Goal: Task Accomplishment & Management: Manage account settings

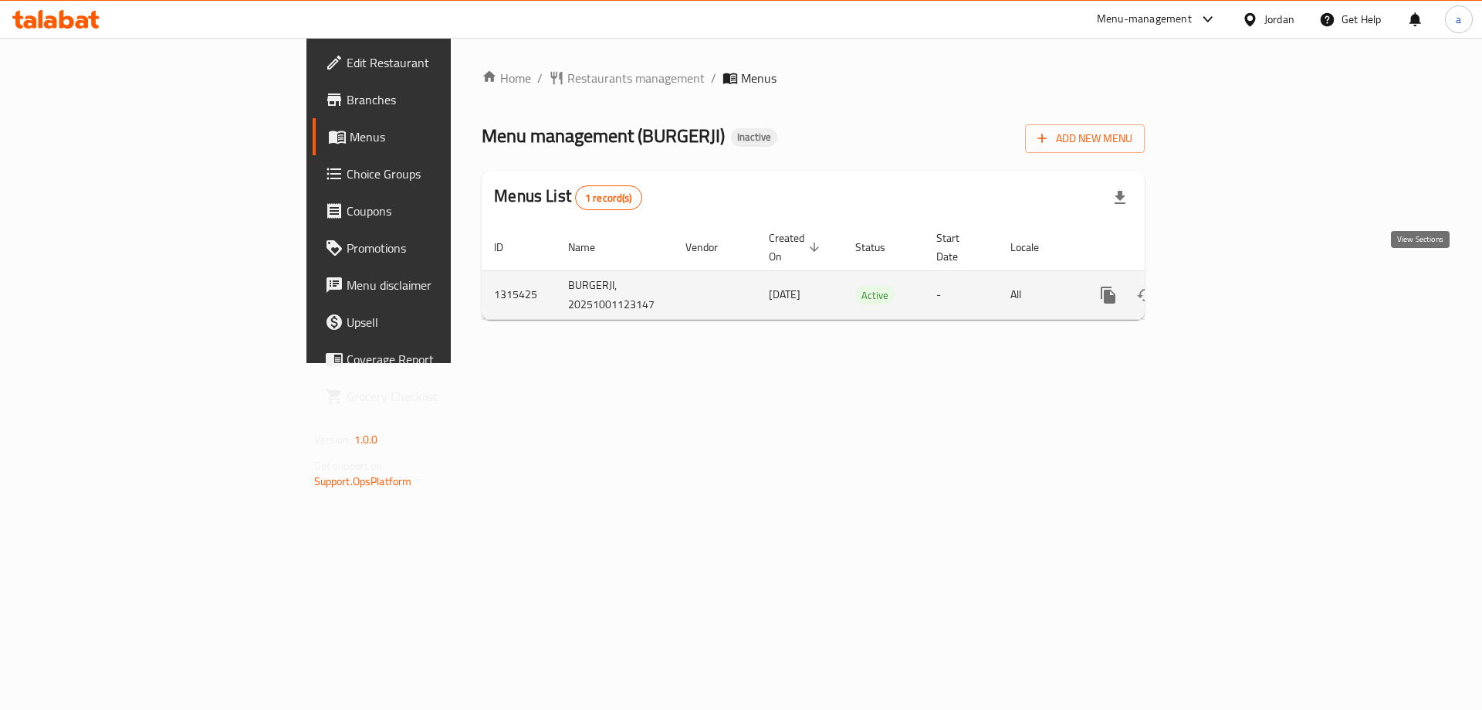
click at [1227, 288] on icon "enhanced table" at bounding box center [1220, 295] width 14 height 14
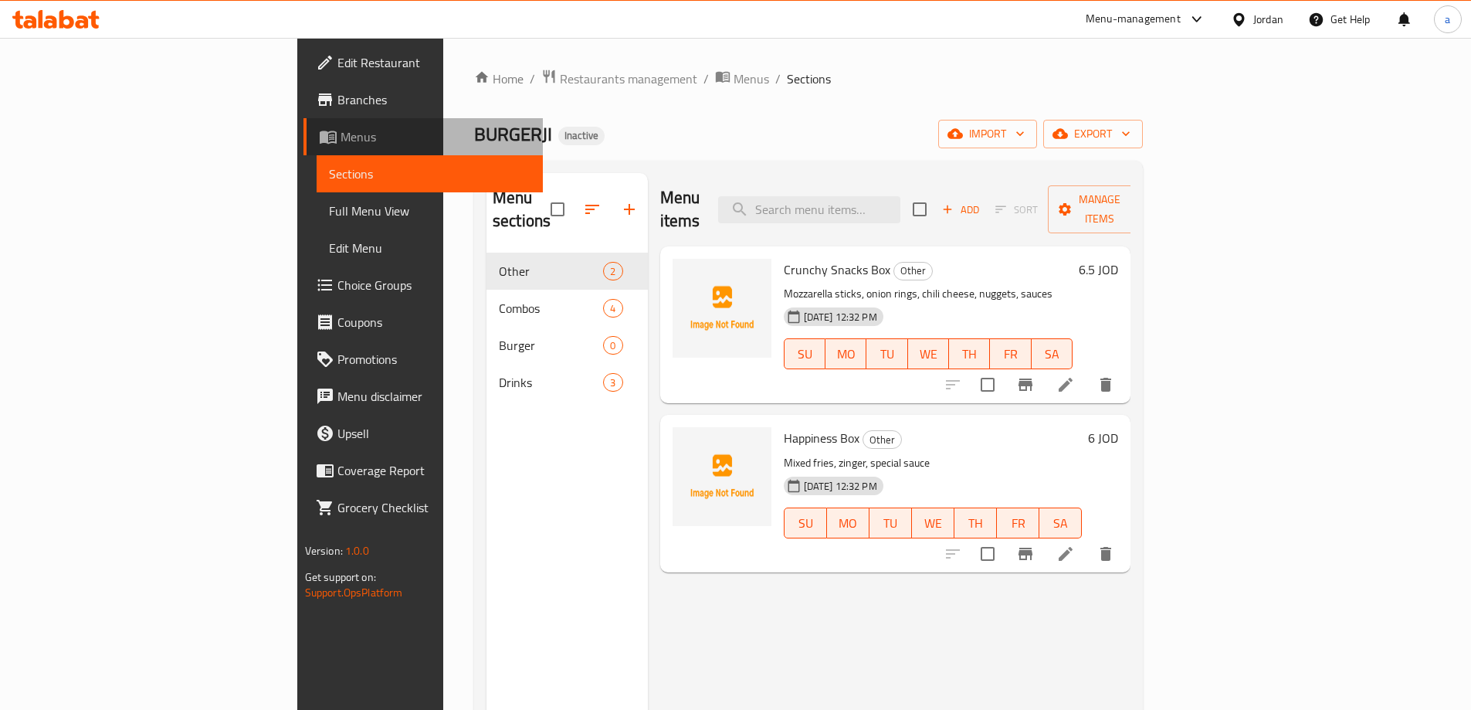
click at [340, 144] on span "Menus" at bounding box center [435, 136] width 190 height 19
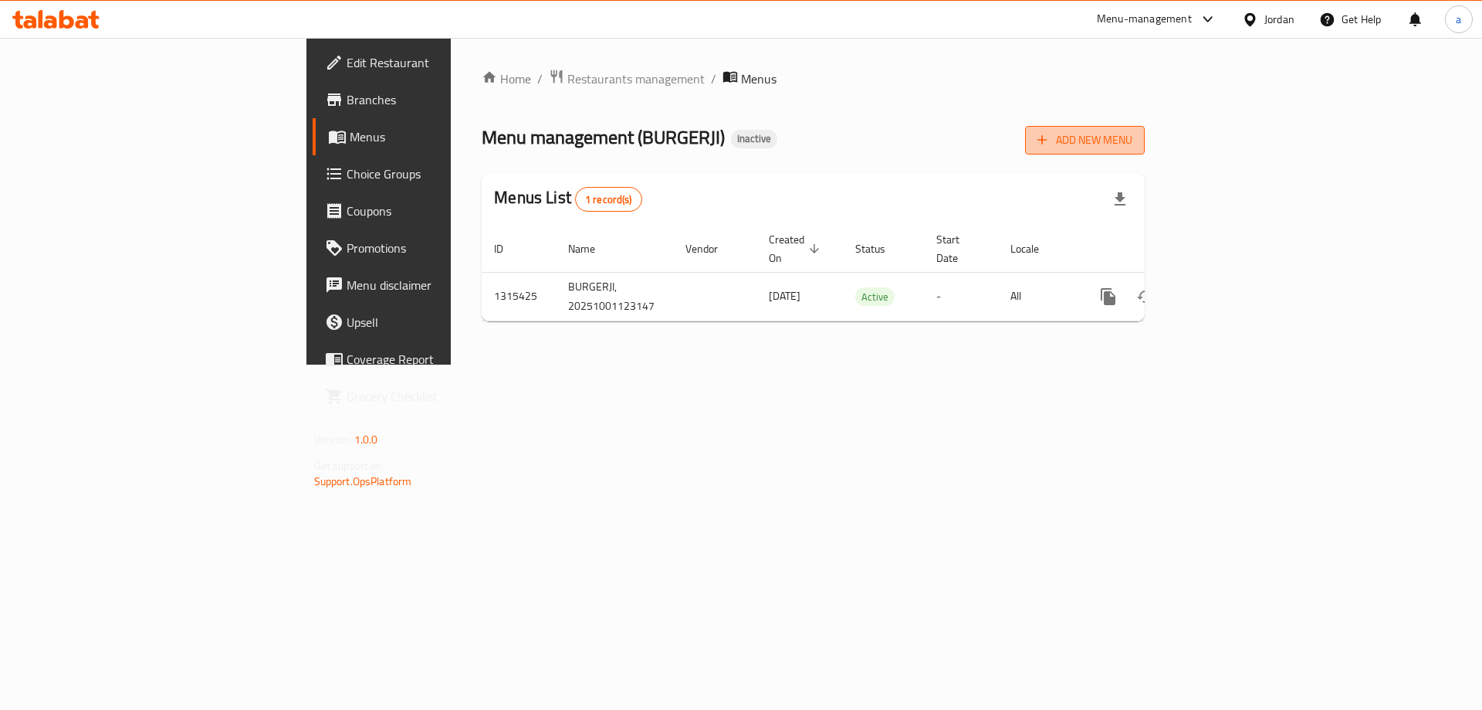
click at [1145, 139] on button "Add New Menu" at bounding box center [1085, 140] width 120 height 29
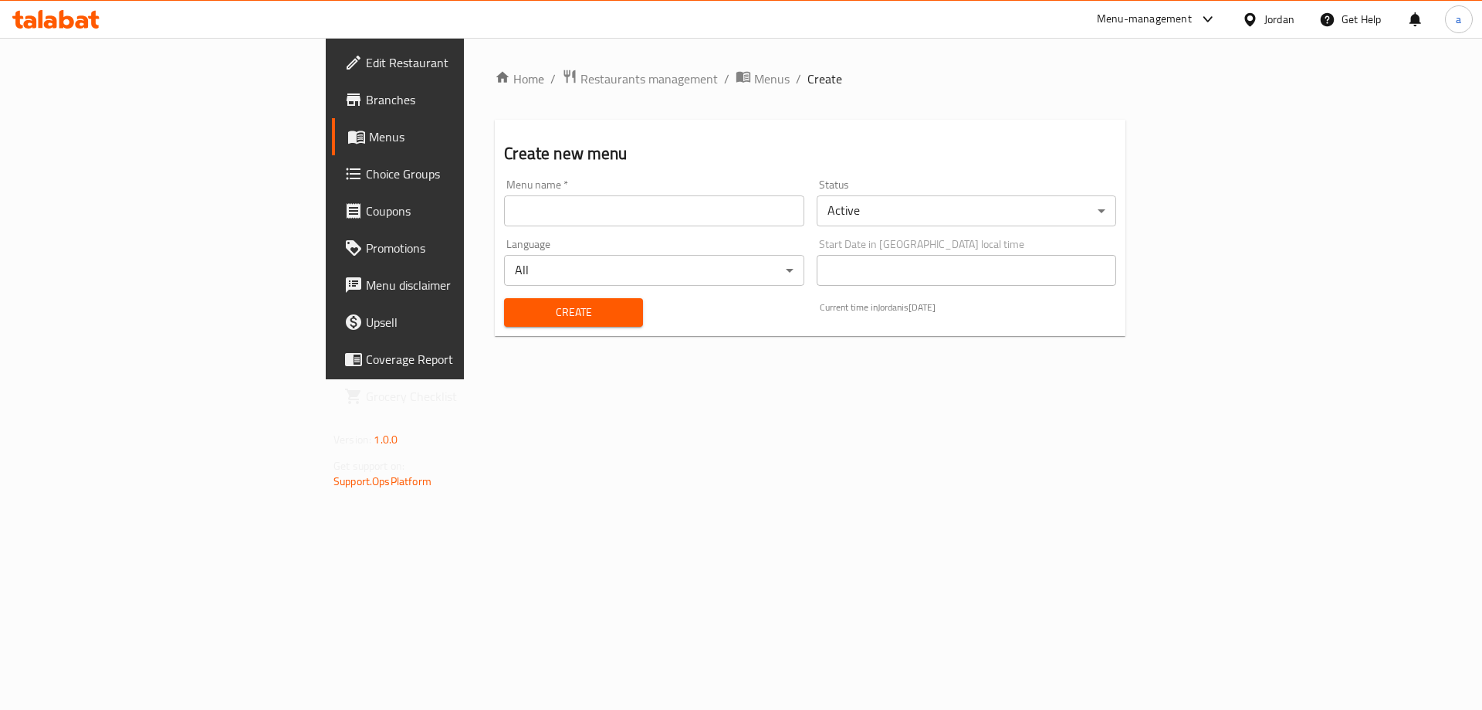
click at [703, 204] on input "text" at bounding box center [654, 210] width 300 height 31
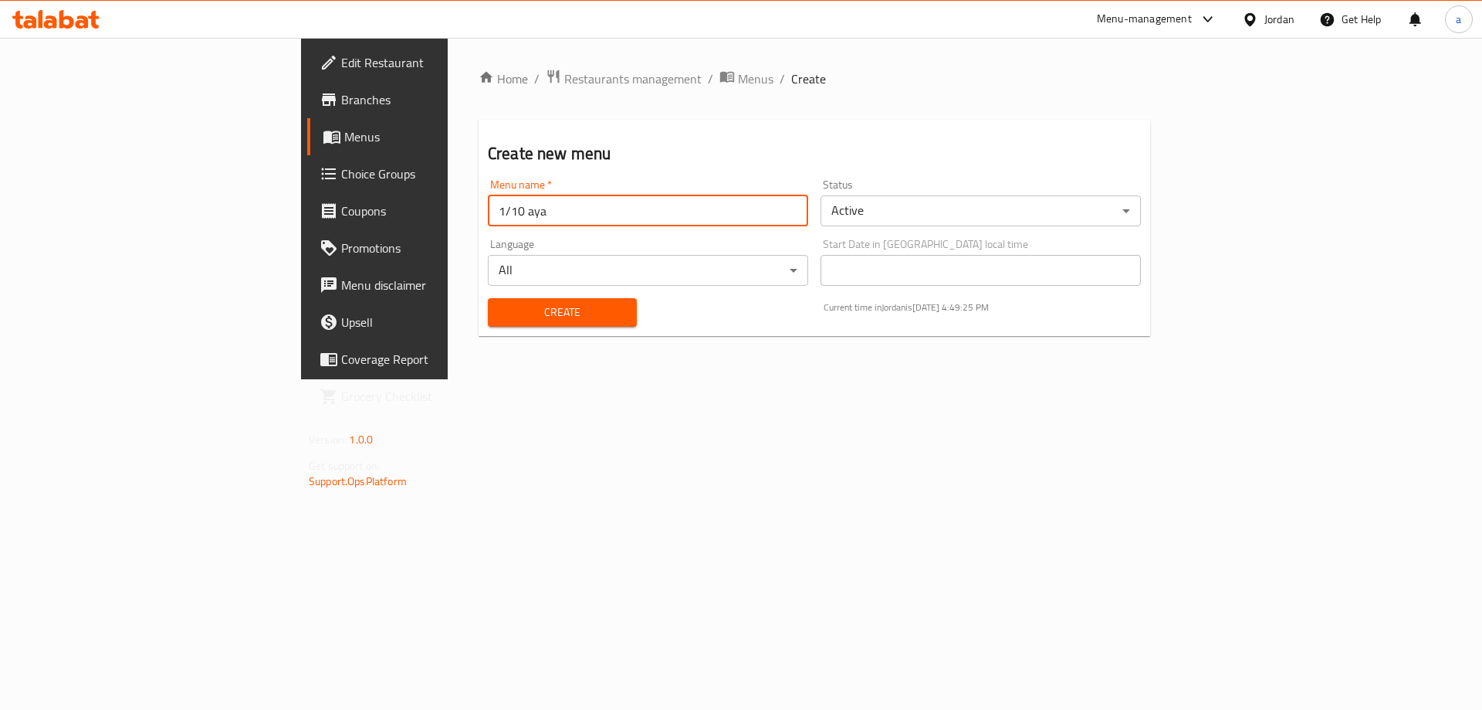
type input "1/10 aya"
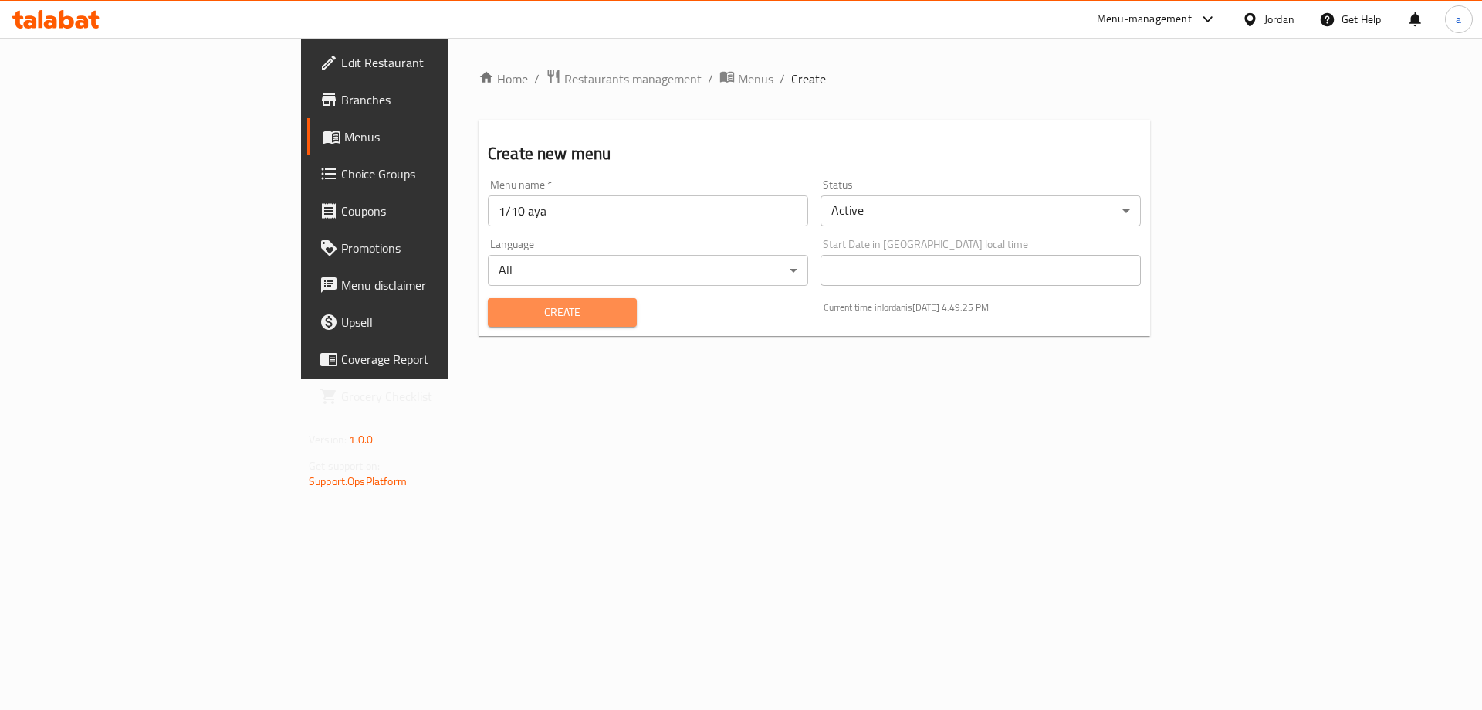
click at [500, 317] on span "Create" at bounding box center [562, 312] width 124 height 19
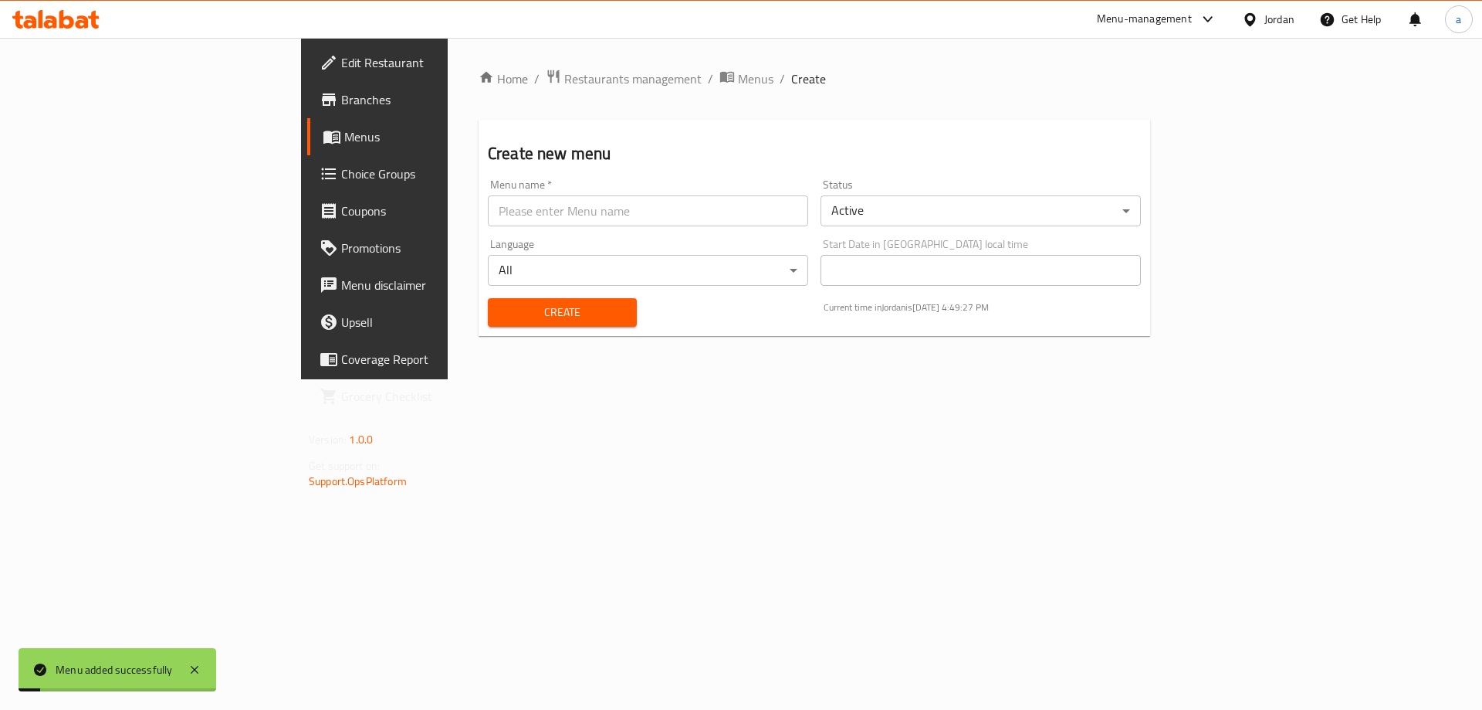
click at [344, 142] on span "Menus" at bounding box center [440, 136] width 192 height 19
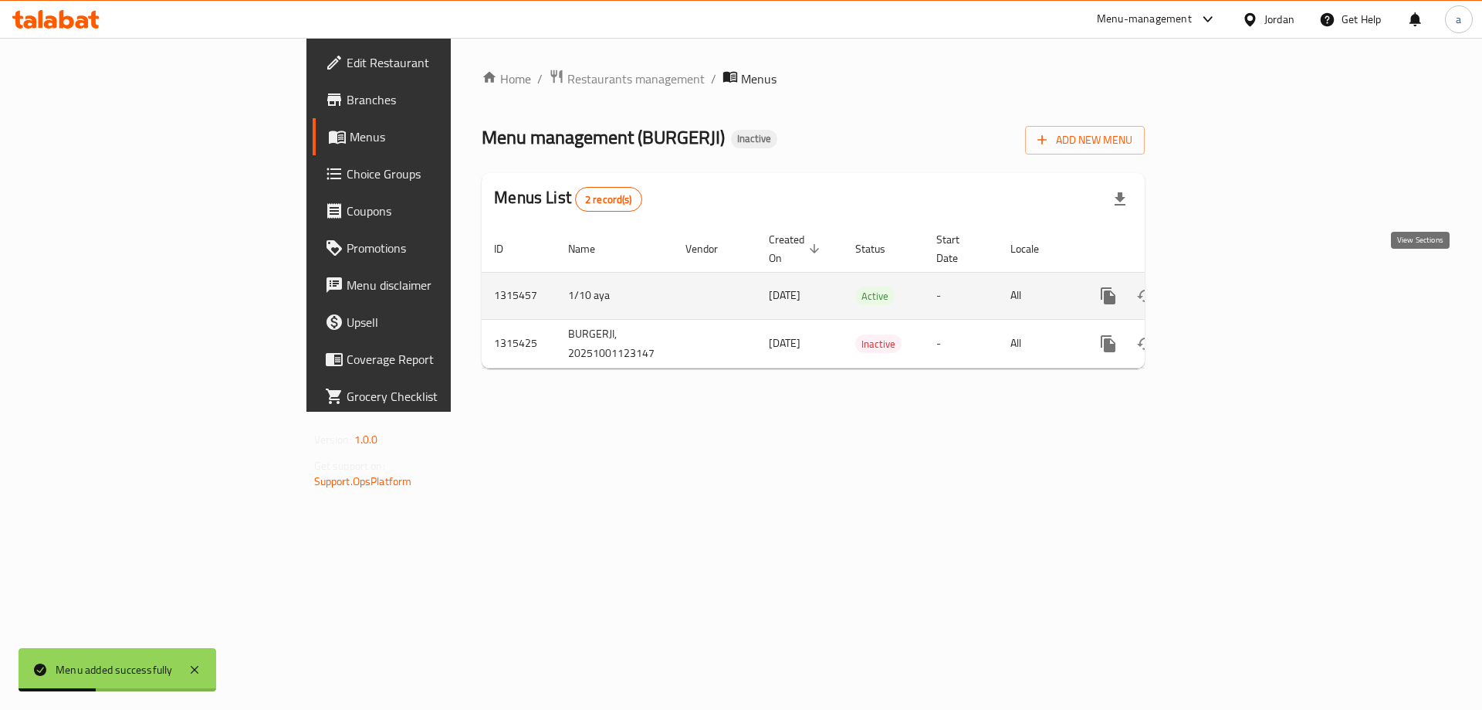
click at [1238, 277] on link "enhanced table" at bounding box center [1219, 295] width 37 height 37
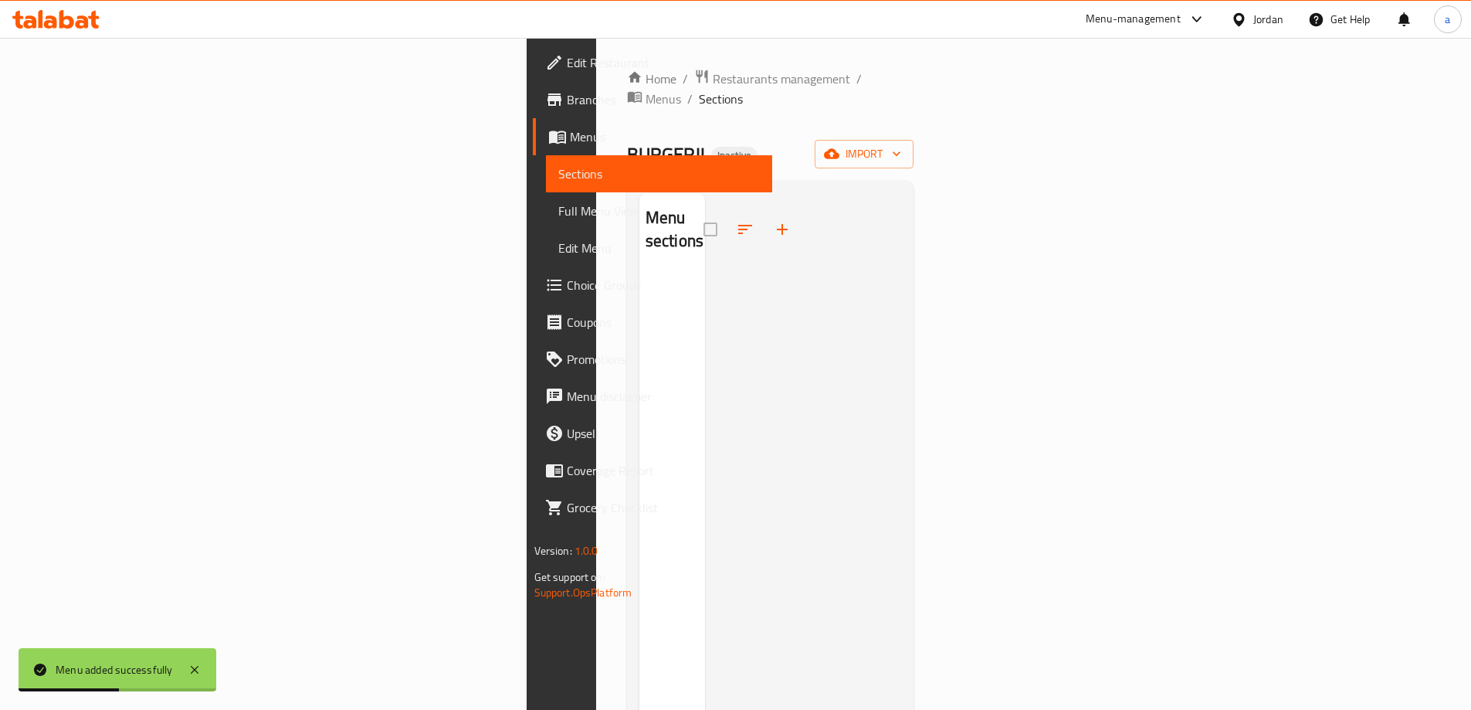
click at [902, 445] on div at bounding box center [803, 548] width 197 height 710
click at [839, 146] on icon "button" at bounding box center [831, 153] width 15 height 15
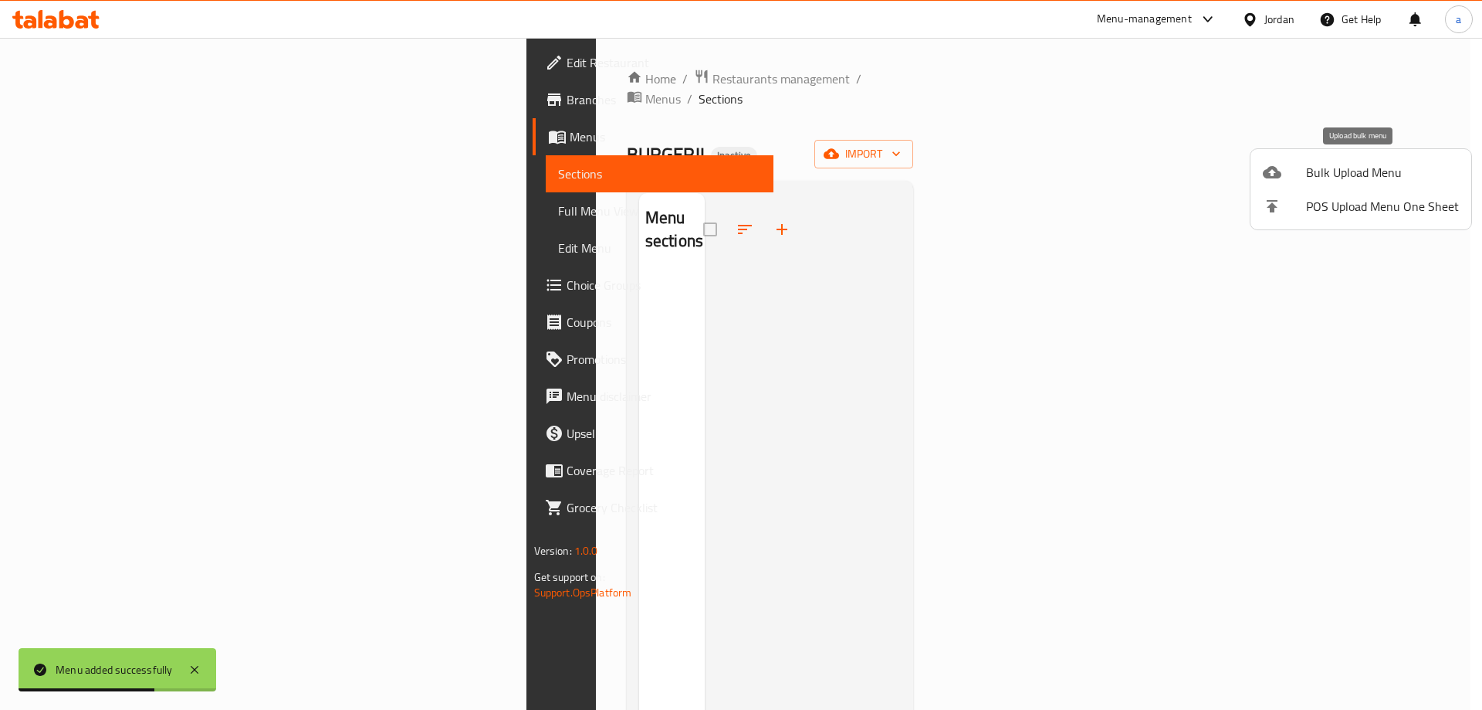
click at [1285, 178] on div at bounding box center [1284, 172] width 43 height 19
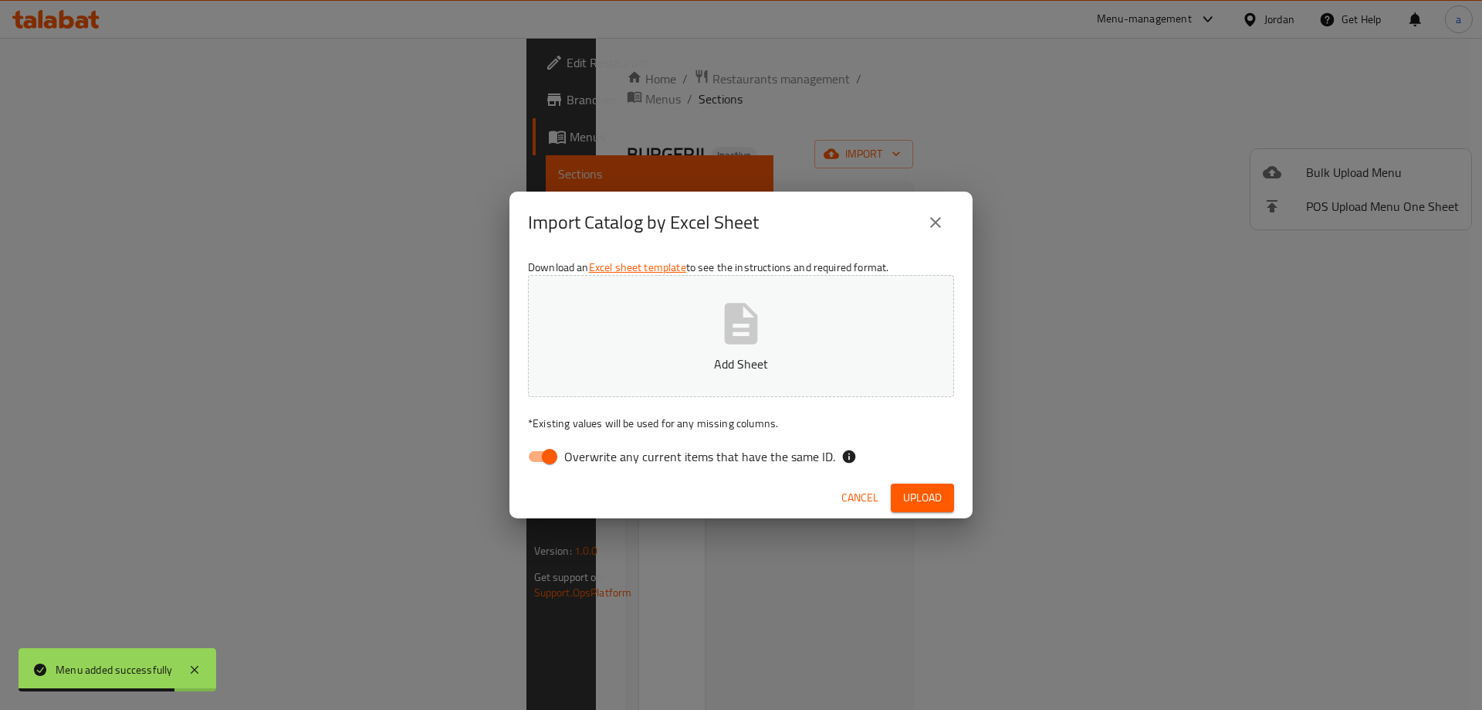
click at [549, 449] on input "Overwrite any current items that have the same ID." at bounding box center [550, 456] width 88 height 29
checkbox input "false"
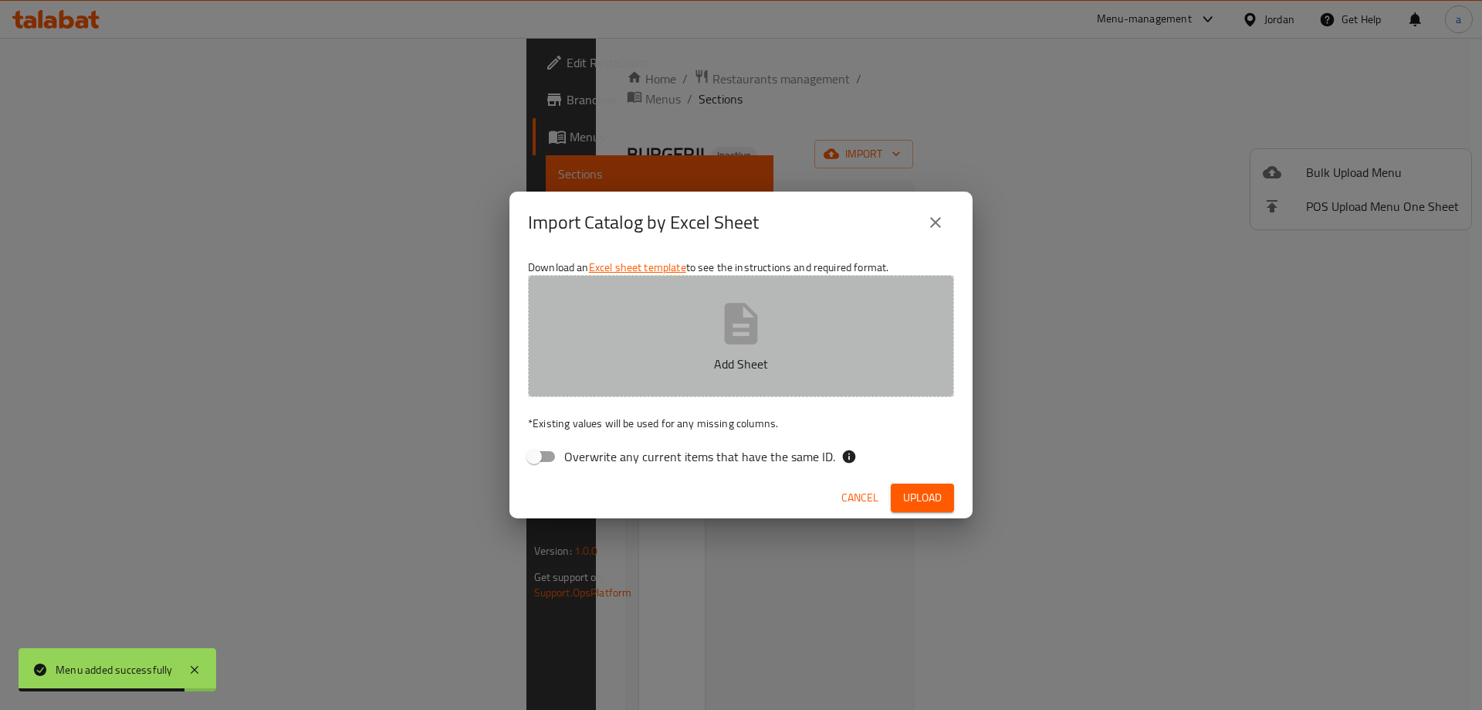
click at [649, 346] on button "Add Sheet" at bounding box center [741, 336] width 426 height 122
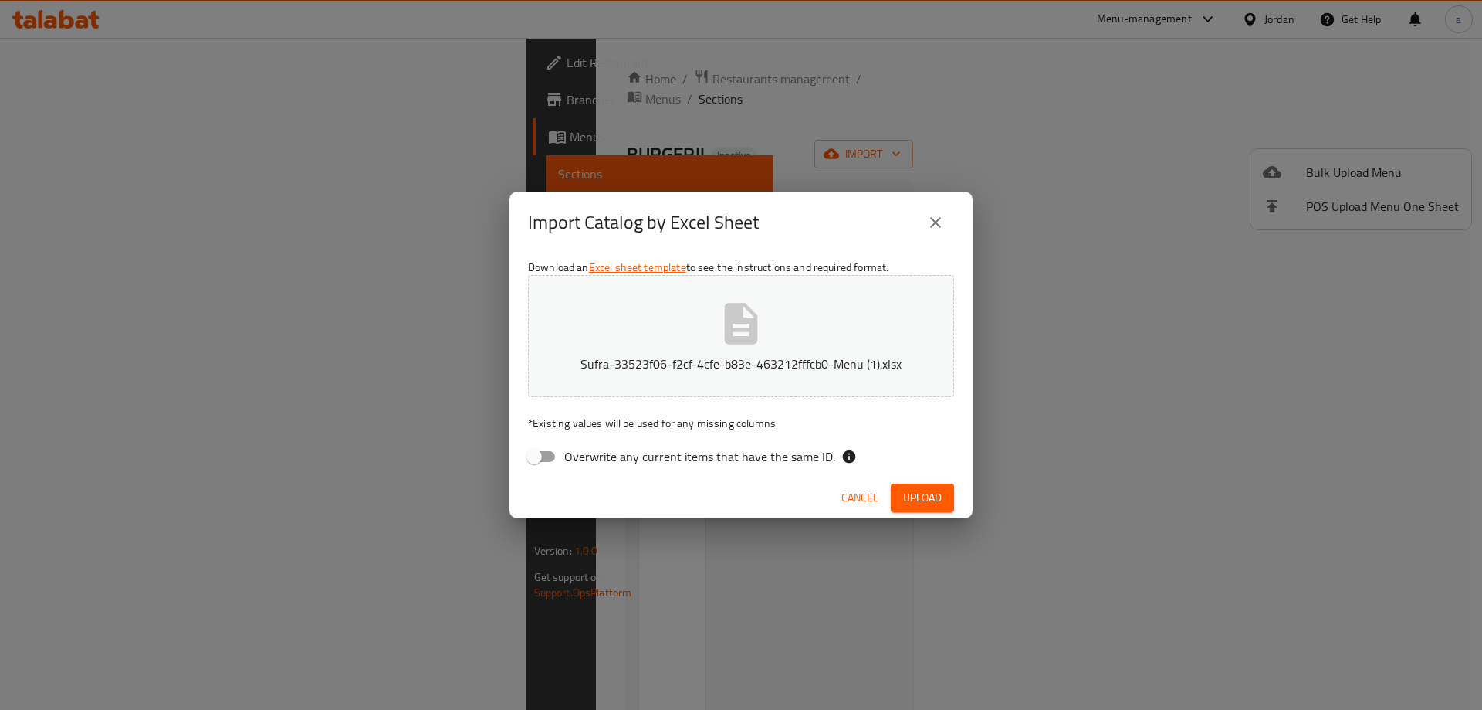
click at [926, 499] on span "Upload" at bounding box center [922, 497] width 39 height 19
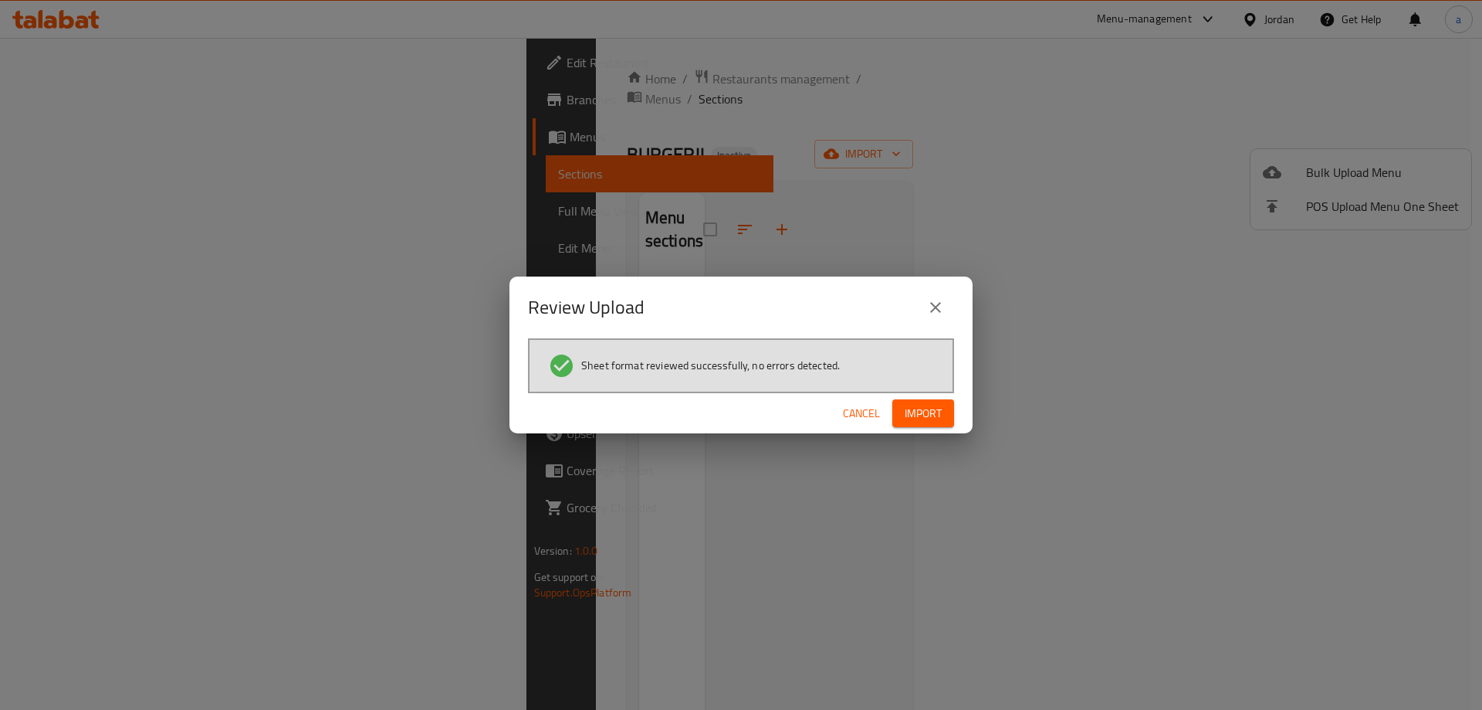
click at [929, 418] on span "Import" at bounding box center [923, 413] width 37 height 19
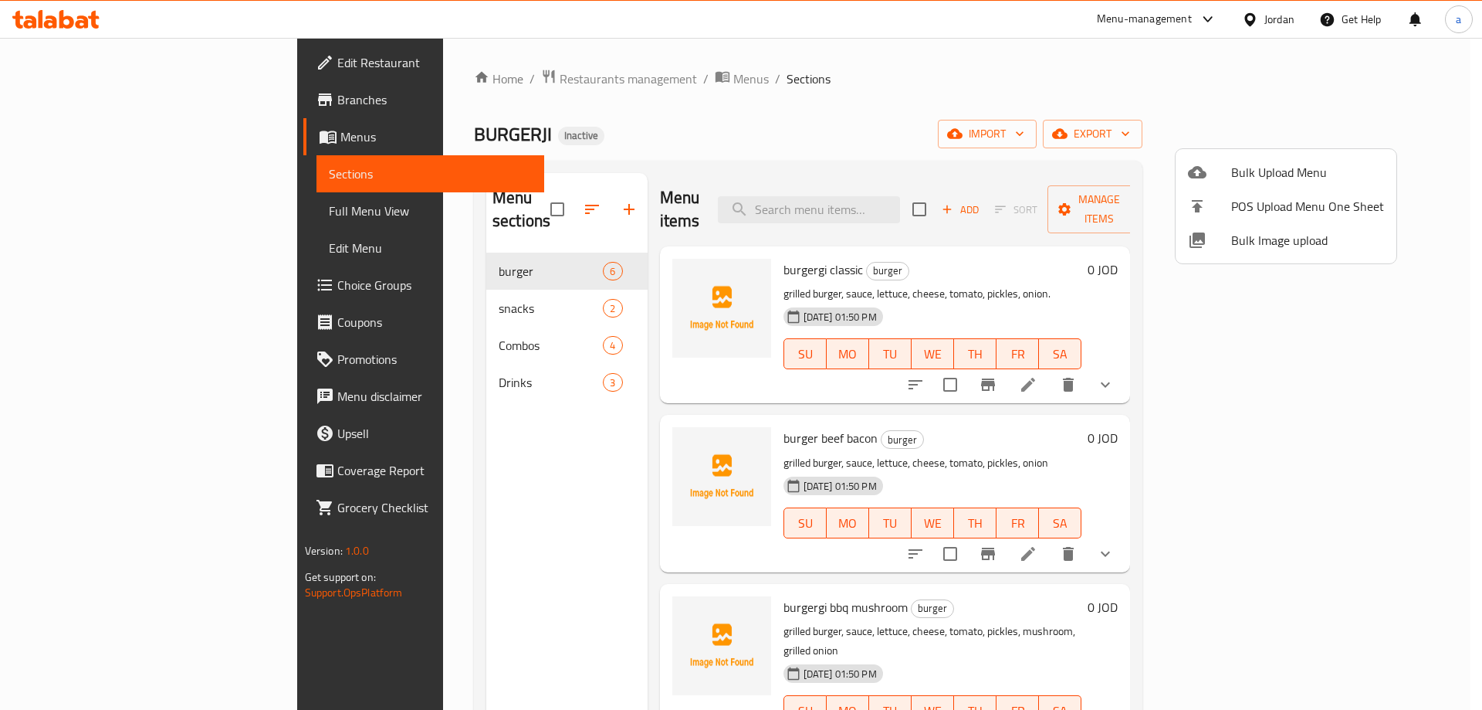
click at [89, 211] on div at bounding box center [741, 355] width 1482 height 710
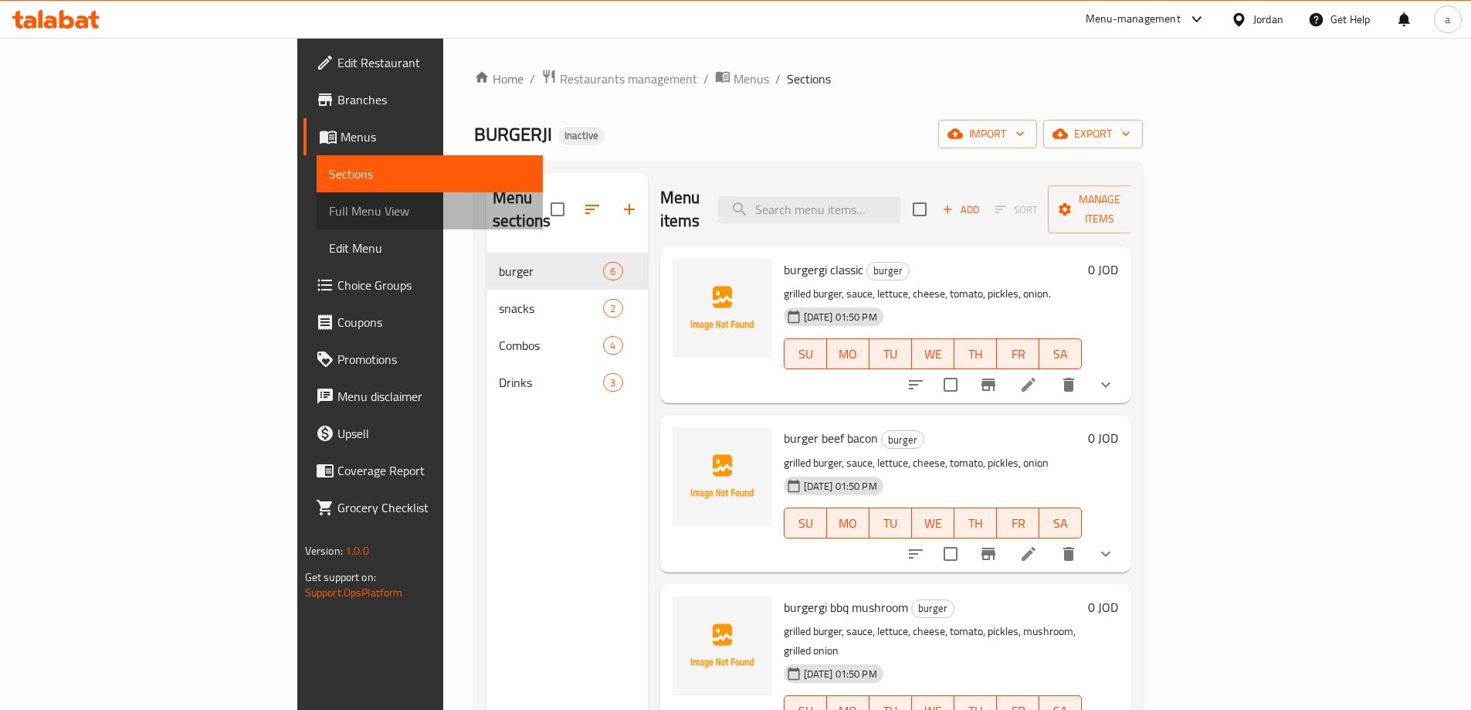
click at [329, 211] on span "Full Menu View" at bounding box center [430, 211] width 202 height 19
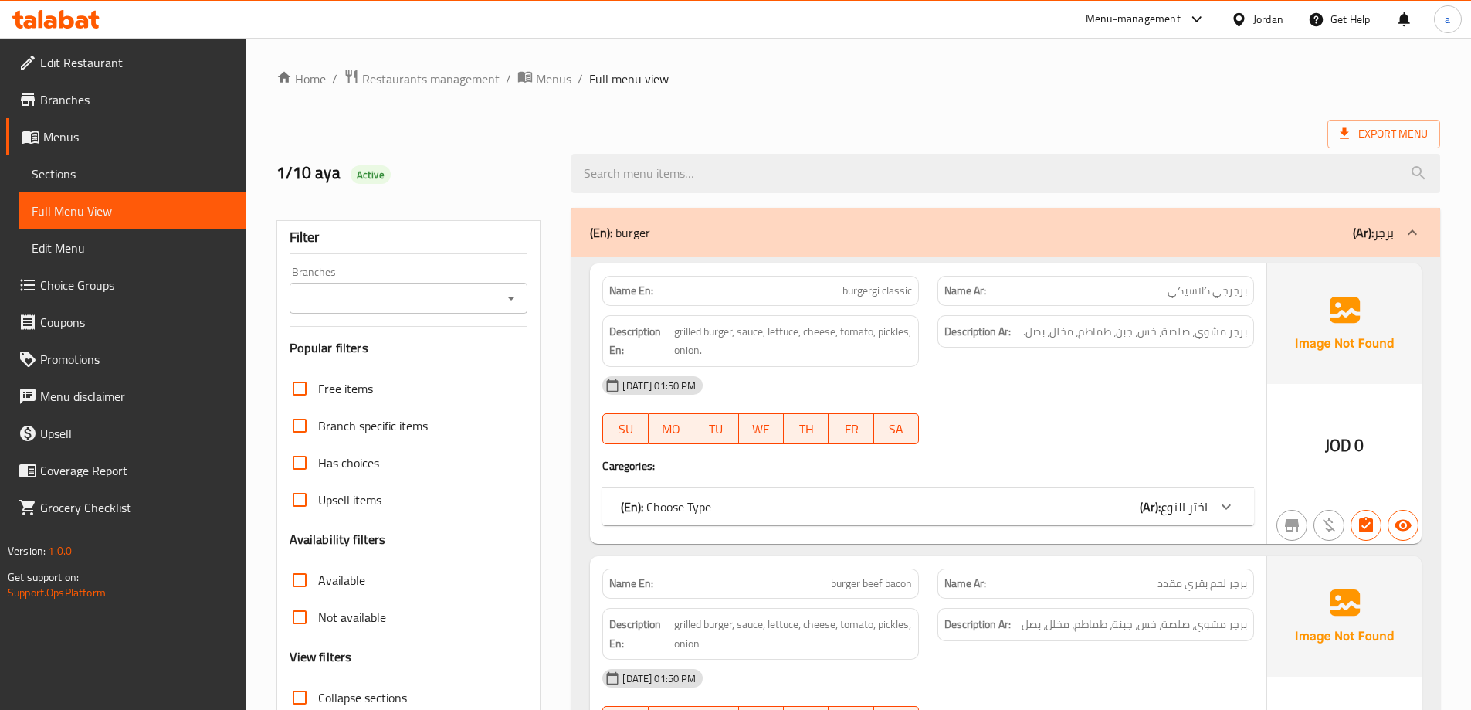
scroll to position [154, 0]
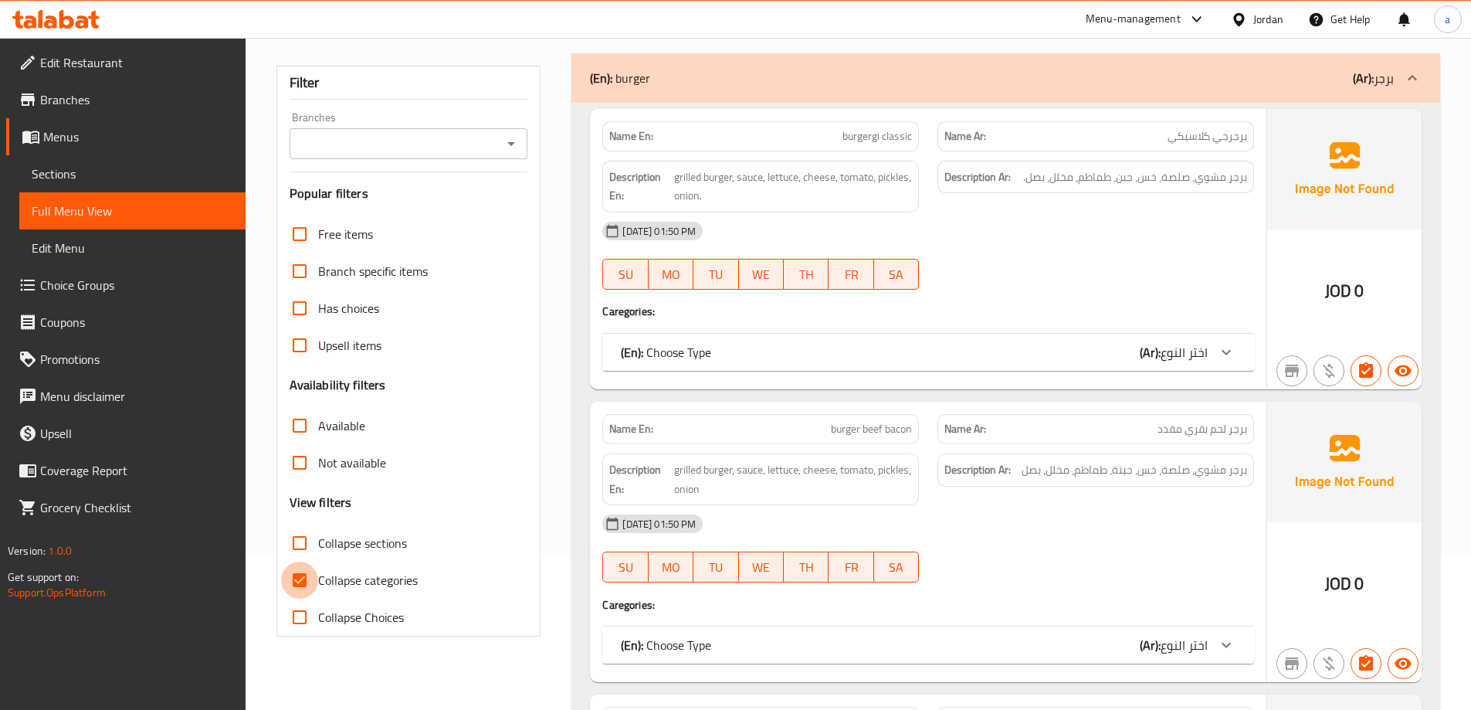
click at [296, 583] on input "Collapse categories" at bounding box center [299, 579] width 37 height 37
checkbox input "false"
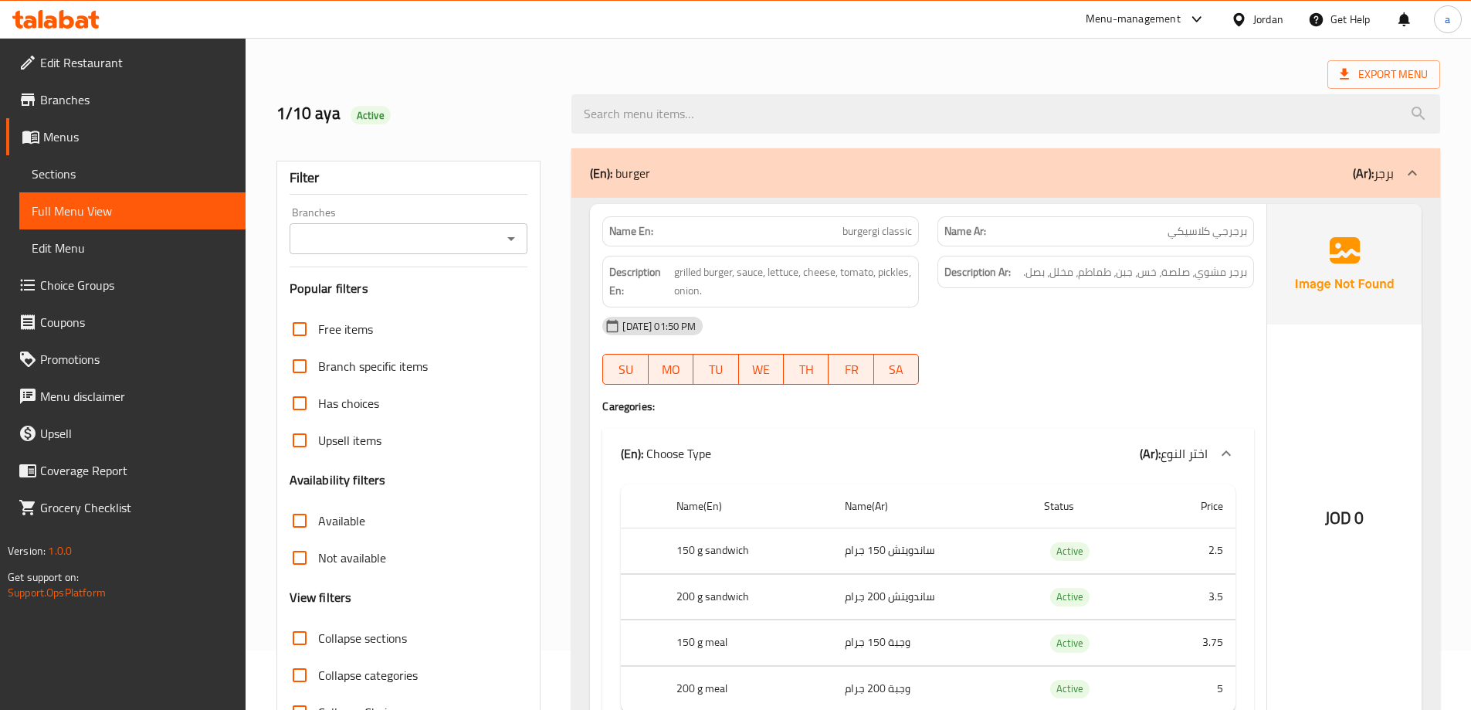
scroll to position [0, 0]
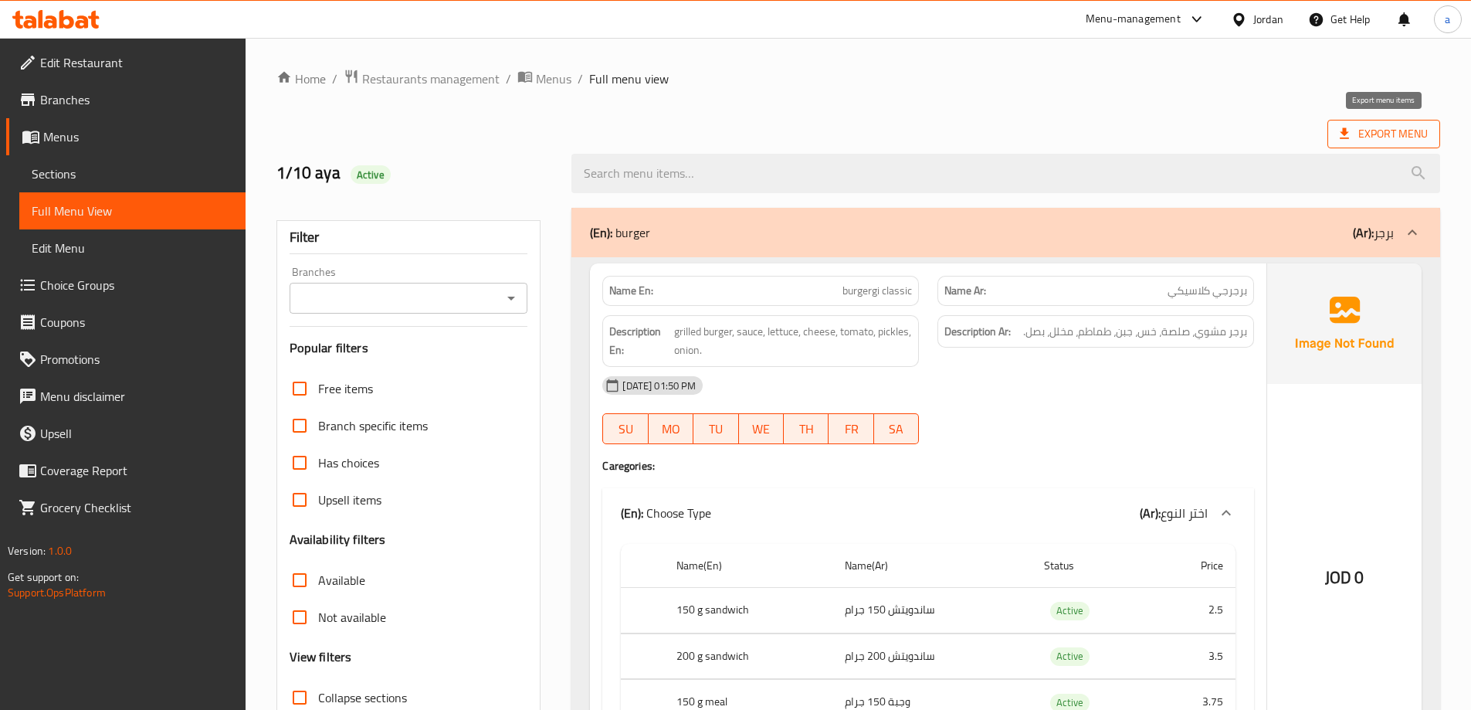
click at [1420, 122] on span "Export Menu" at bounding box center [1383, 134] width 113 height 29
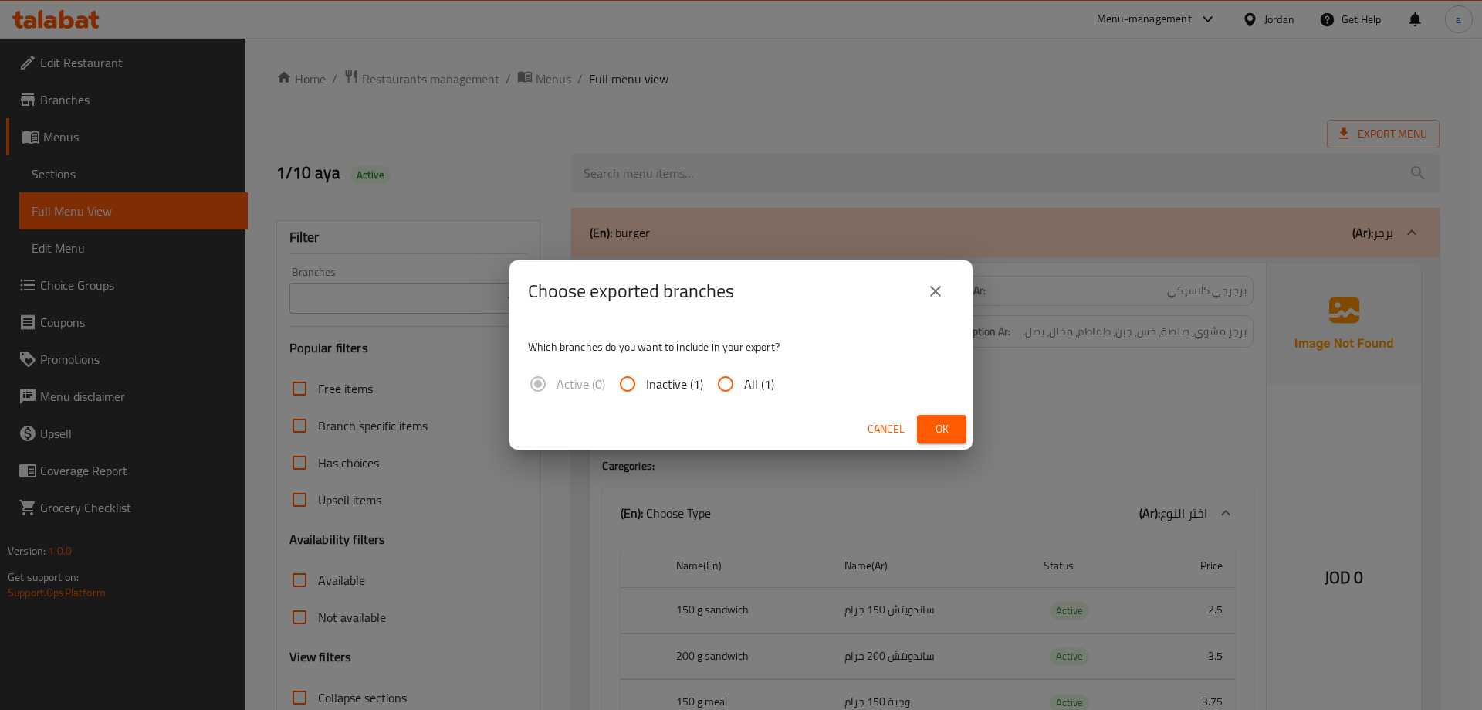
click at [733, 374] on input "All (1)" at bounding box center [725, 383] width 37 height 37
radio input "true"
click at [940, 427] on span "Ok" at bounding box center [942, 428] width 25 height 19
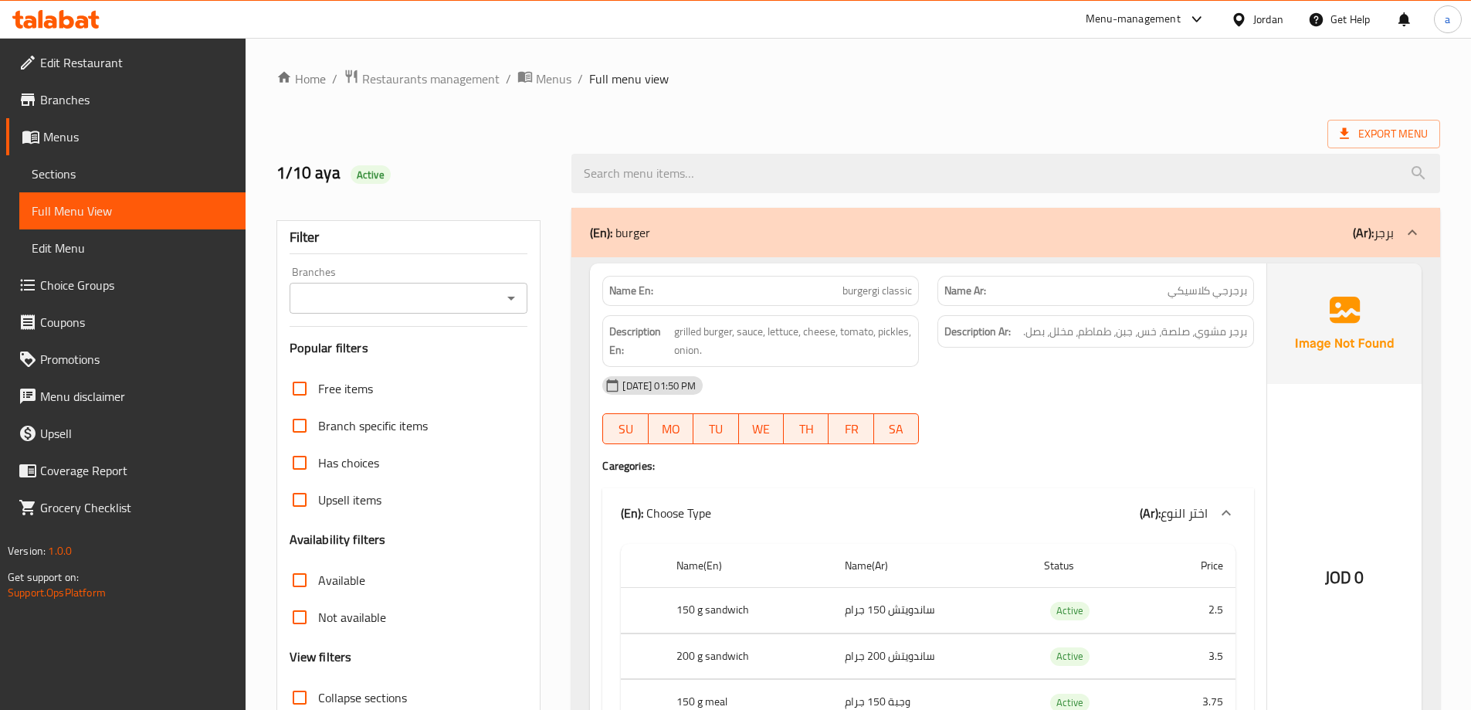
click at [96, 106] on span "Branches" at bounding box center [136, 99] width 193 height 19
